Goal: Navigation & Orientation: Find specific page/section

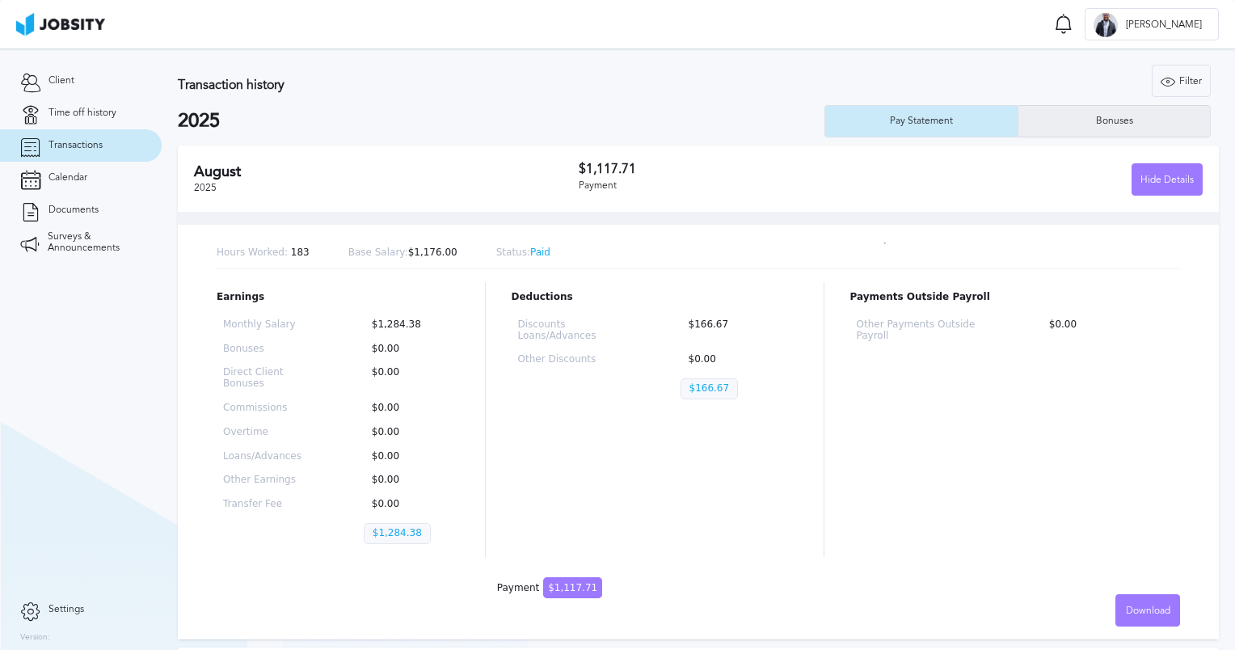
click at [1048, 129] on div "Bonuses" at bounding box center [1115, 121] width 192 height 32
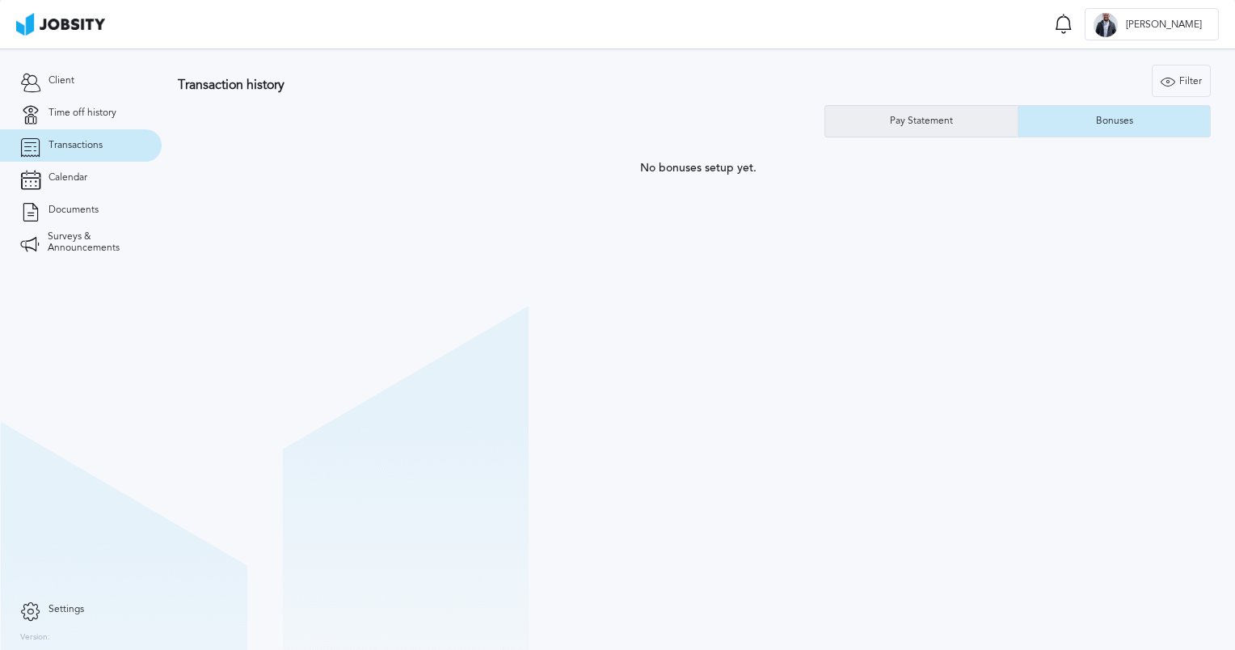
click at [949, 134] on div "Pay Statement" at bounding box center [921, 121] width 192 height 32
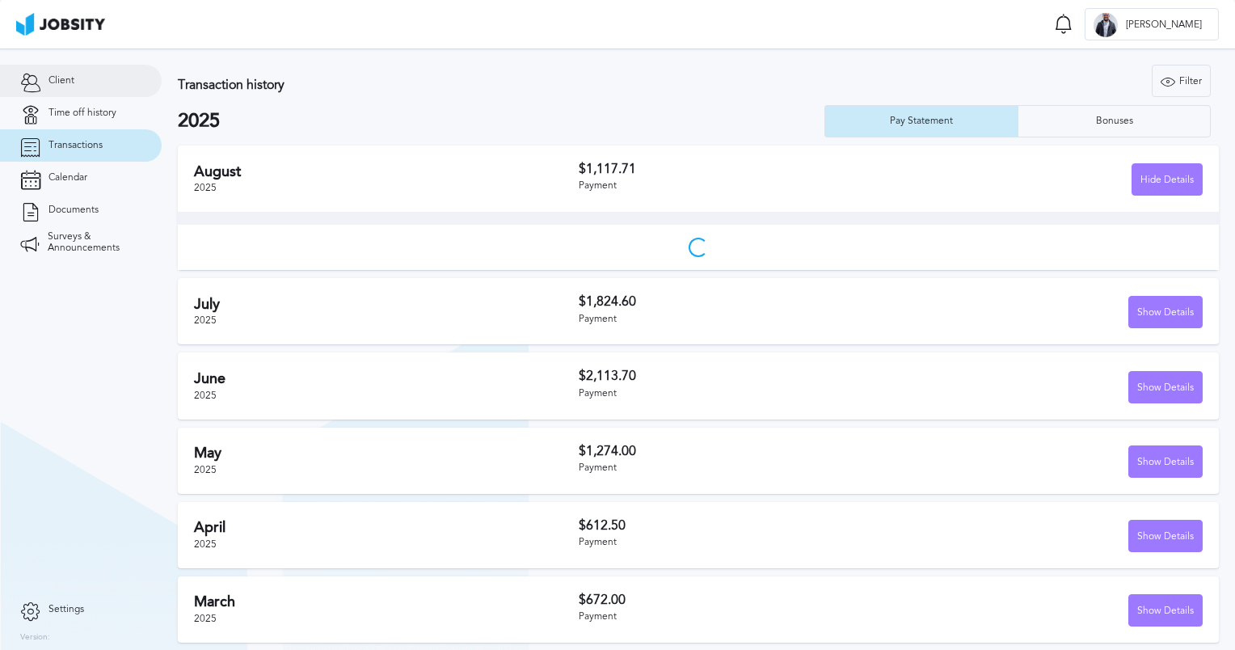
click at [64, 91] on link "Client" at bounding box center [81, 81] width 162 height 32
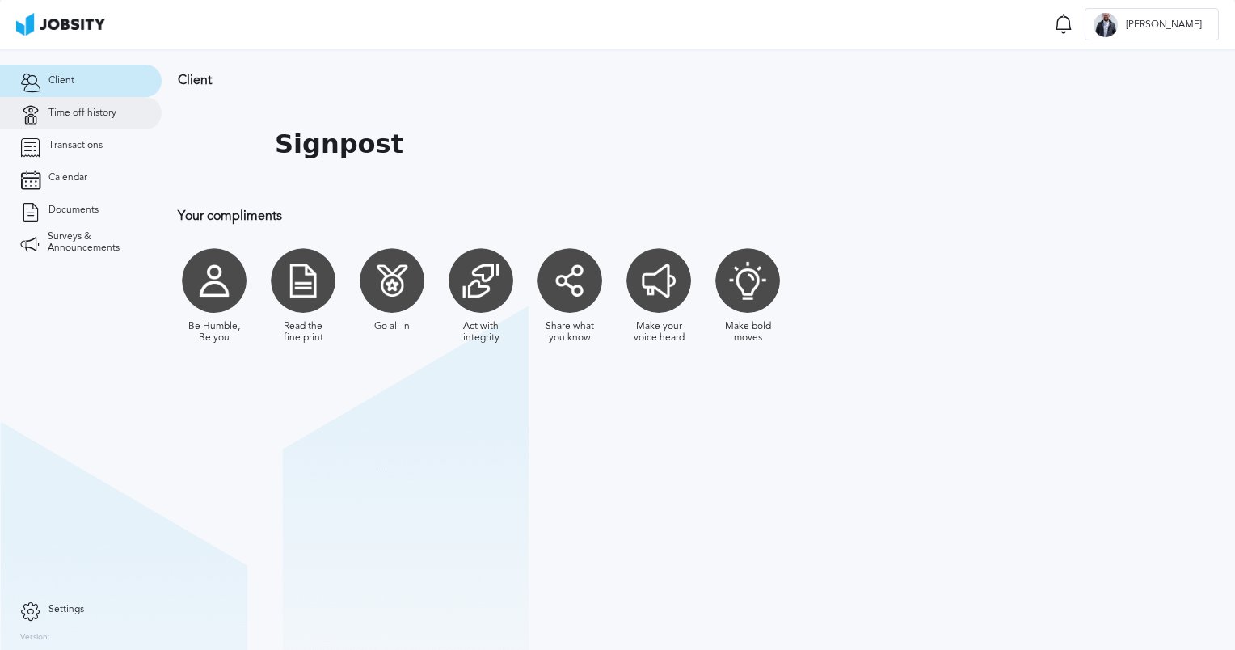
click at [77, 113] on span "Time off history" at bounding box center [83, 113] width 68 height 11
